Goal: Information Seeking & Learning: Understand process/instructions

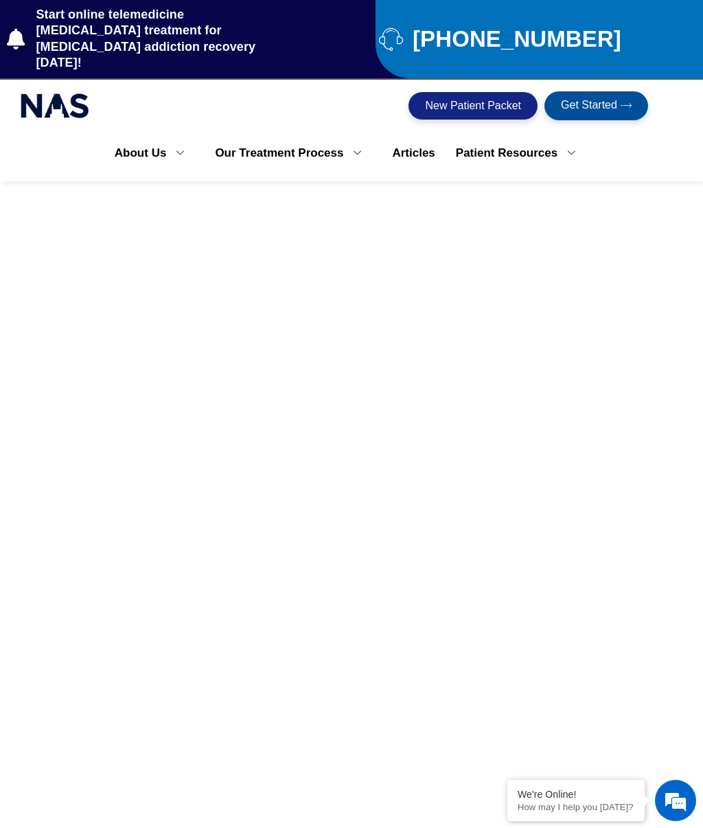
click at [473, 100] on span "New Patient Packet" at bounding box center [473, 105] width 96 height 11
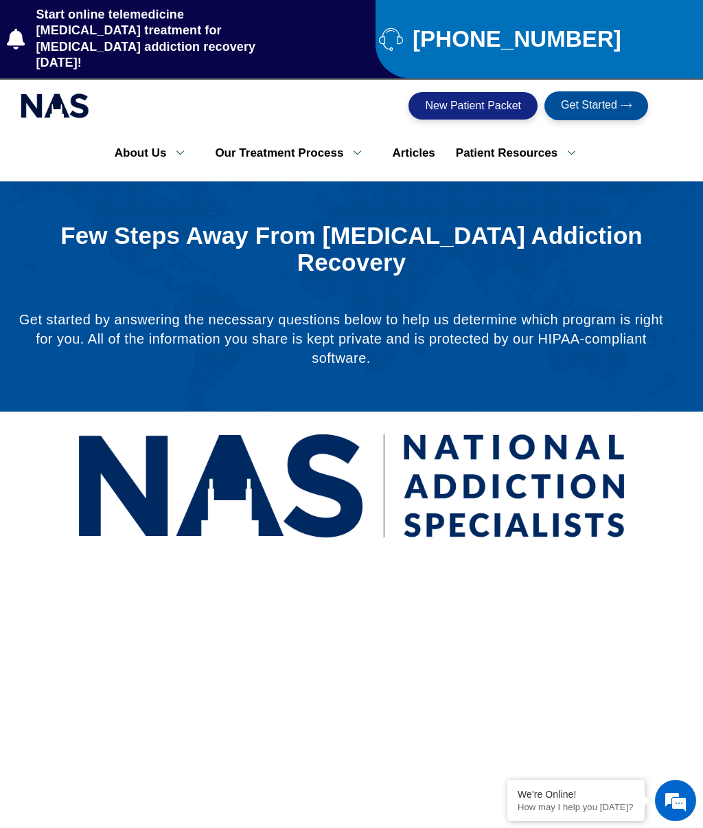
click at [521, 139] on link "Patient Resources" at bounding box center [521, 153] width 150 height 29
click at [536, 139] on link "Patient Resources" at bounding box center [521, 153] width 150 height 29
click at [568, 146] on icon at bounding box center [572, 152] width 28 height 13
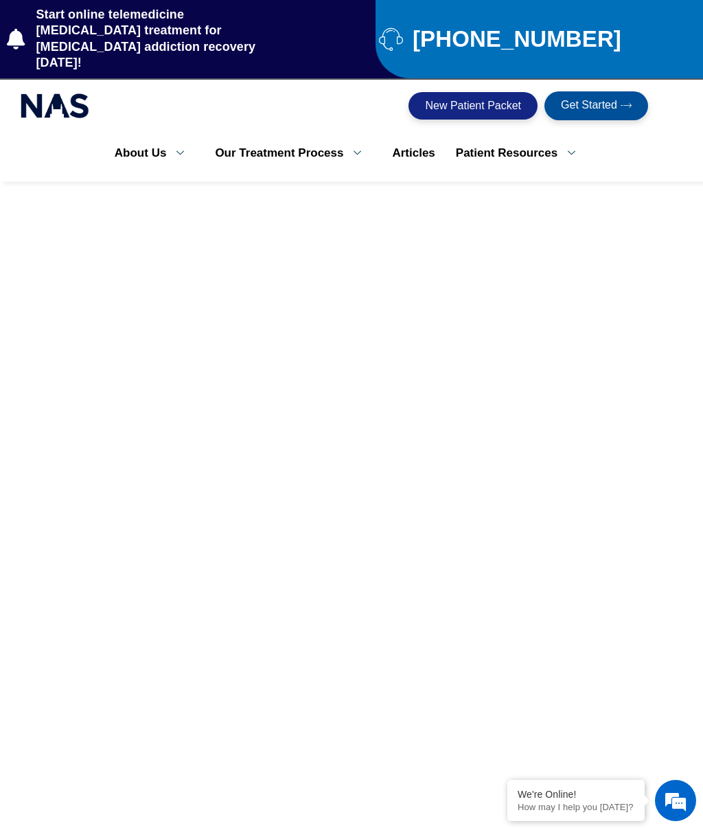
click at [539, 139] on link "Patient Resources" at bounding box center [521, 153] width 150 height 29
click at [571, 146] on icon at bounding box center [572, 152] width 28 height 13
click at [73, 34] on span "Start online telemedicine [MEDICAL_DATA] treatment for [MEDICAL_DATA] addiction…" at bounding box center [161, 39] width 256 height 65
click at [530, 139] on link "Patient Resources" at bounding box center [521, 153] width 150 height 29
click at [567, 145] on link "Patient Resources" at bounding box center [521, 153] width 150 height 29
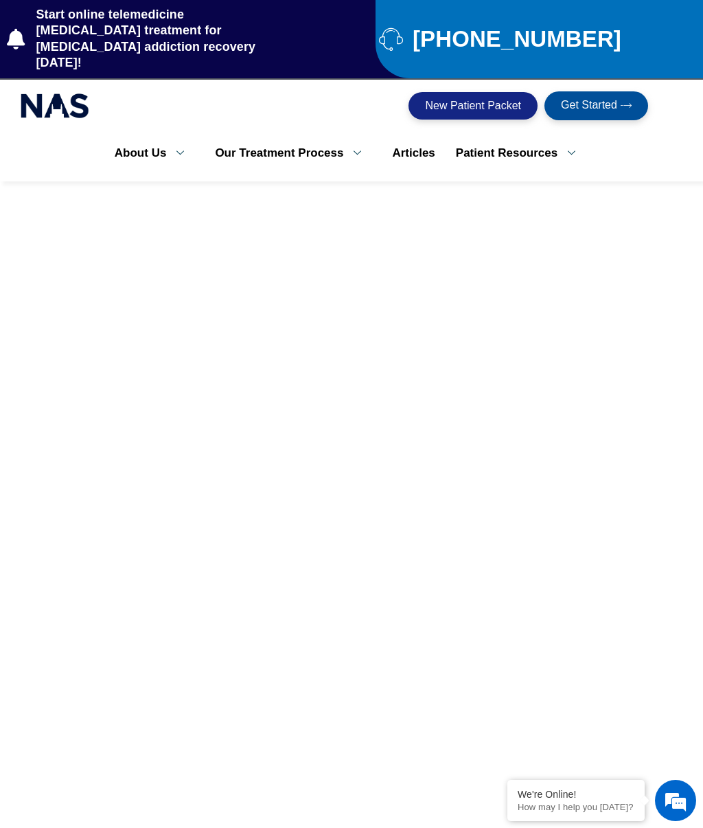
click at [559, 144] on link "Patient Resources" at bounding box center [521, 153] width 150 height 29
click at [358, 143] on link "Our Treatment Process" at bounding box center [293, 153] width 177 height 29
click at [295, 144] on link "Our Treatment Process" at bounding box center [293, 153] width 177 height 29
click at [140, 146] on link "About Us" at bounding box center [154, 153] width 101 height 29
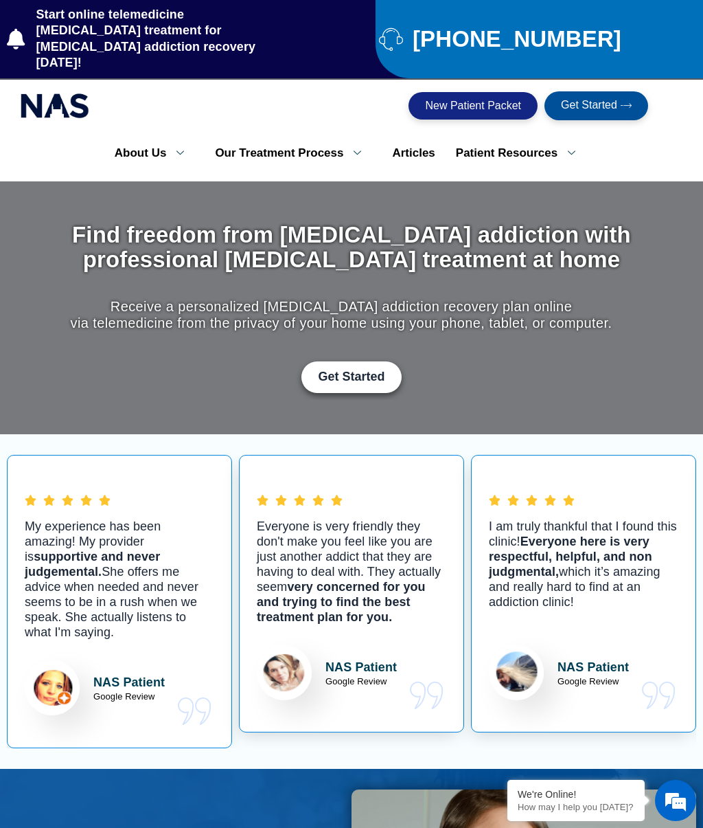
click at [550, 139] on link "Patient Resources" at bounding box center [521, 153] width 150 height 29
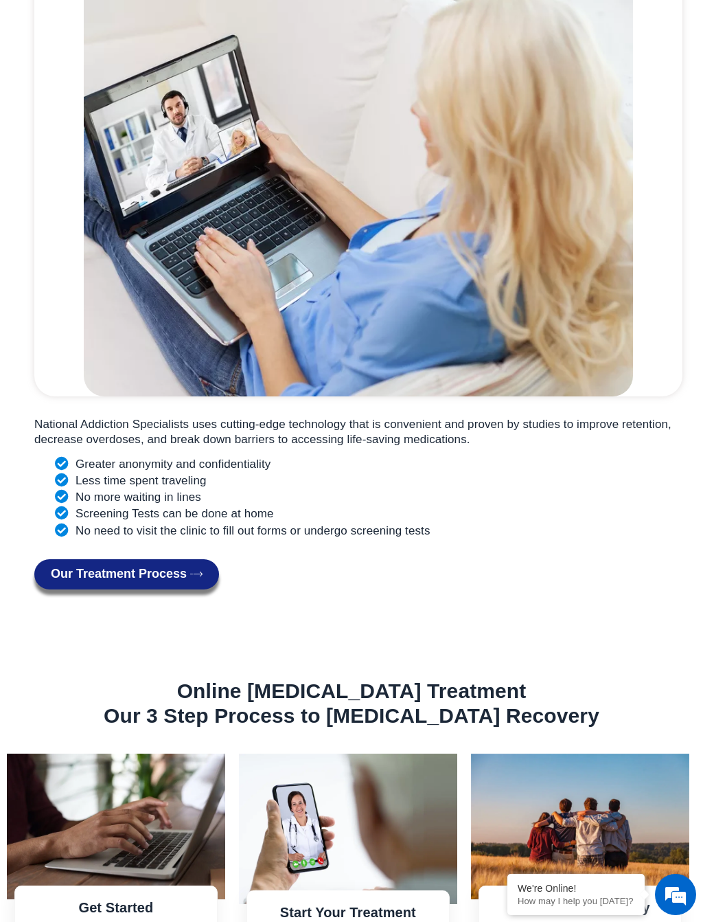
scroll to position [1252, 0]
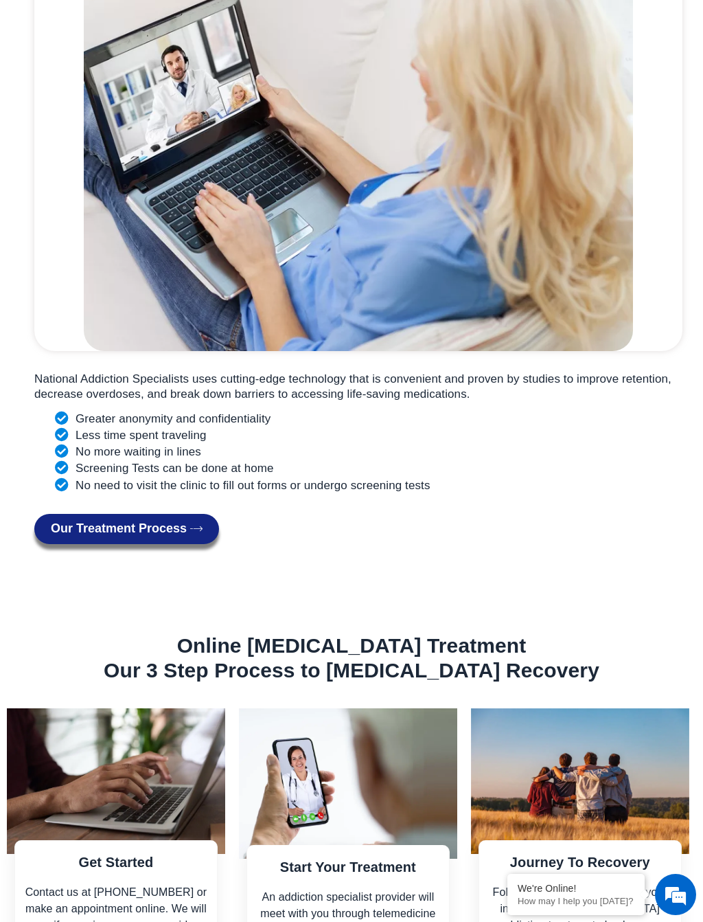
click at [154, 522] on span "Our Treatment Process" at bounding box center [119, 529] width 136 height 14
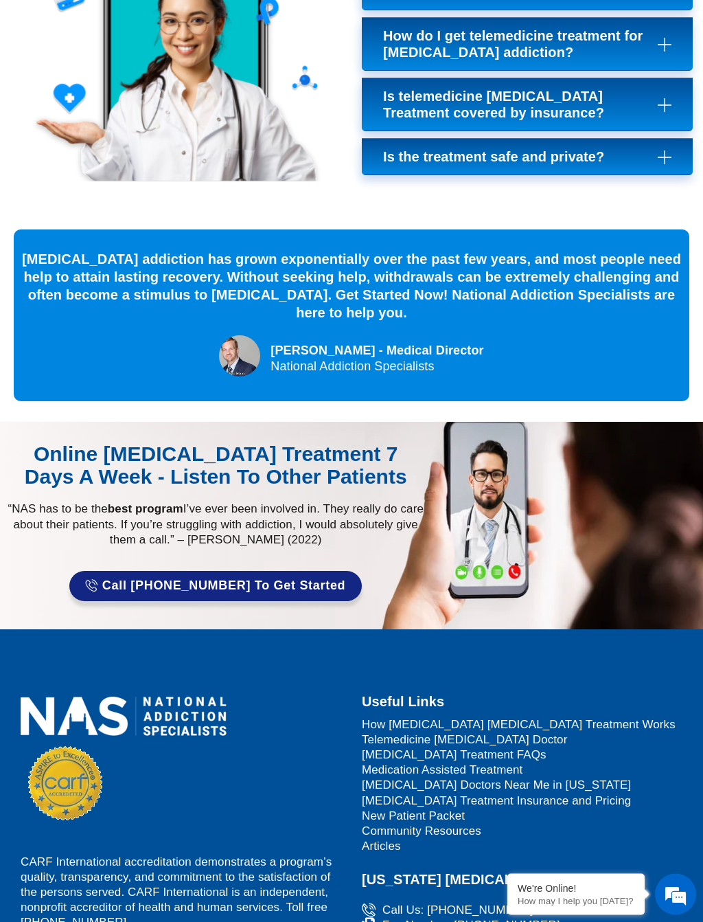
scroll to position [5161, 0]
